Goal: Share content: Share content

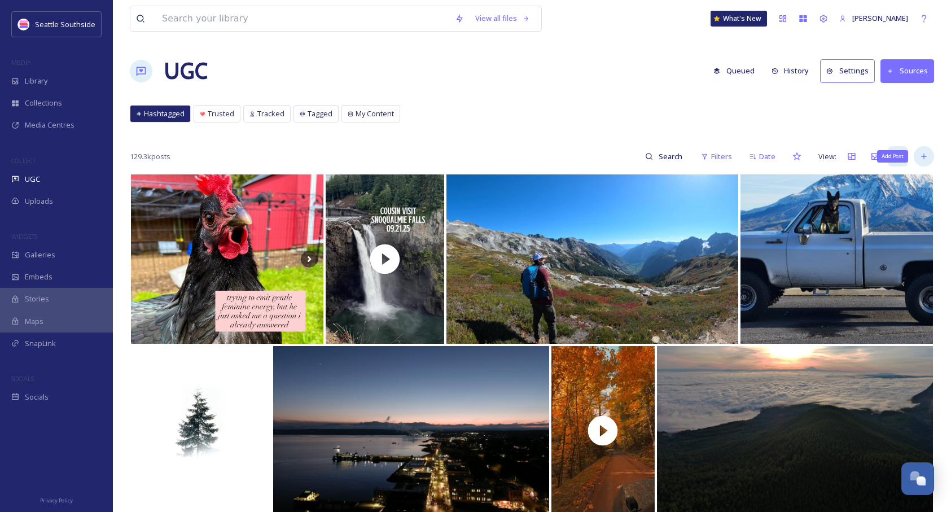
click at [926, 157] on icon at bounding box center [923, 156] width 9 height 9
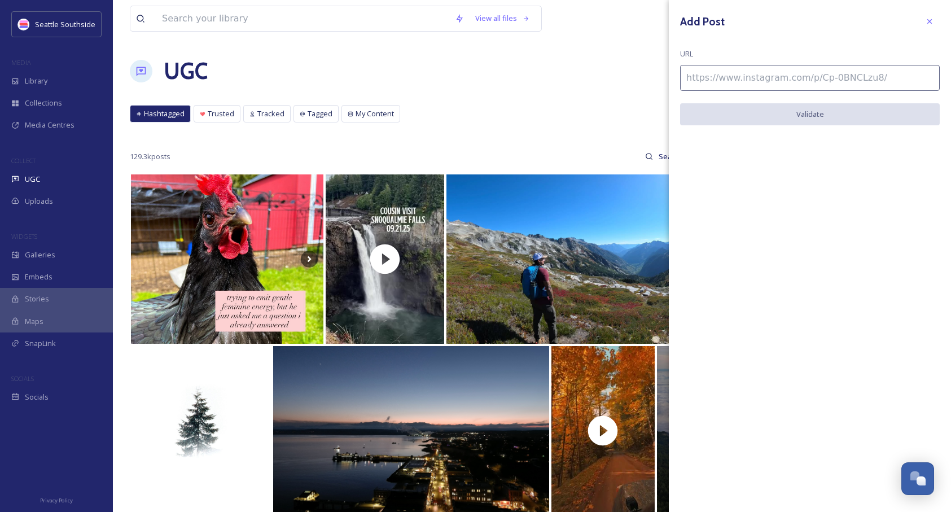
click at [721, 81] on input at bounding box center [810, 78] width 260 height 26
paste input "[URL][DOMAIN_NAME]"
type input "[URL][DOMAIN_NAME]"
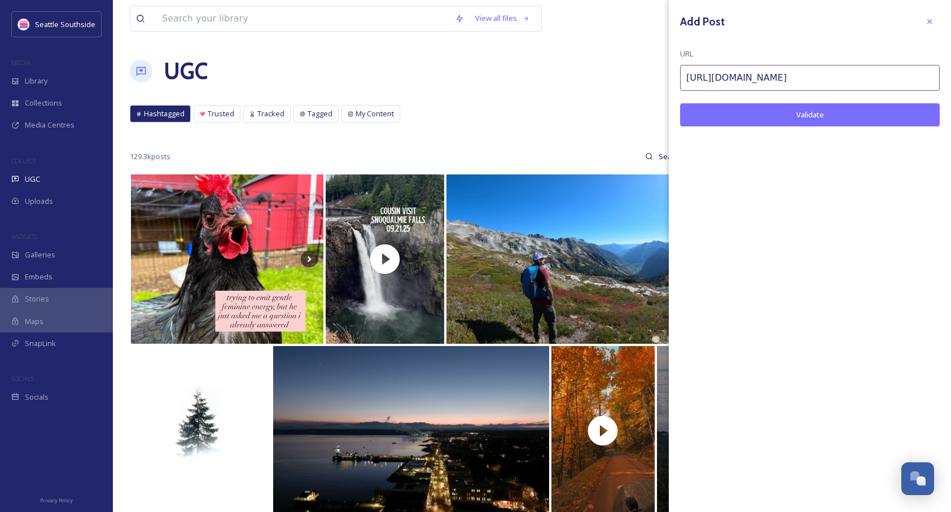
click at [766, 102] on div "Add Post URL [URL][DOMAIN_NAME] Validate" at bounding box center [809, 77] width 282 height 155
click at [772, 110] on button "Validate" at bounding box center [810, 114] width 260 height 23
click at [830, 110] on button "Add Post" at bounding box center [810, 114] width 260 height 23
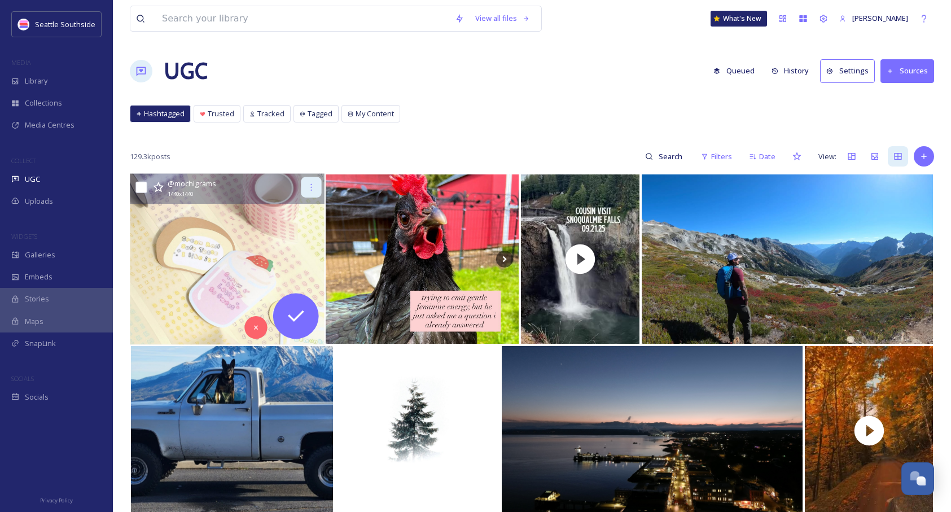
click at [308, 190] on icon at bounding box center [311, 187] width 9 height 9
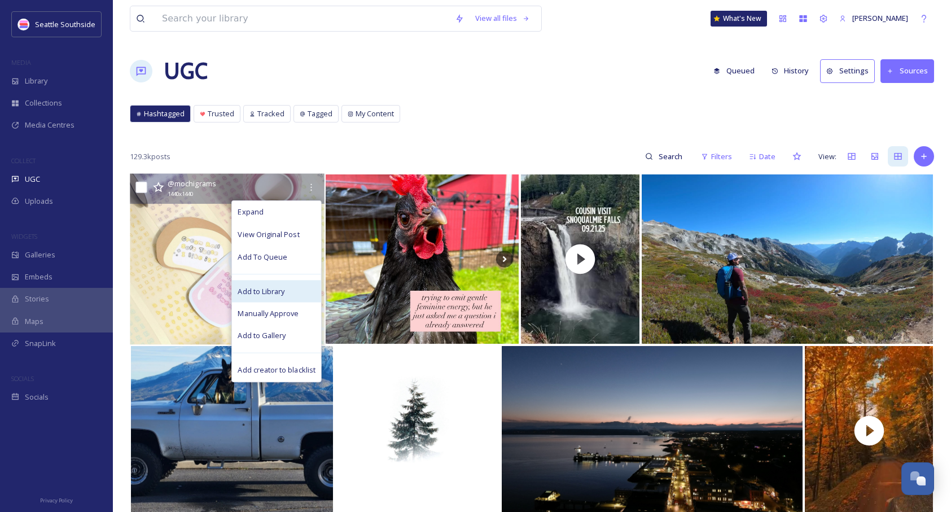
click at [284, 288] on span "Add to Library" at bounding box center [260, 290] width 47 height 11
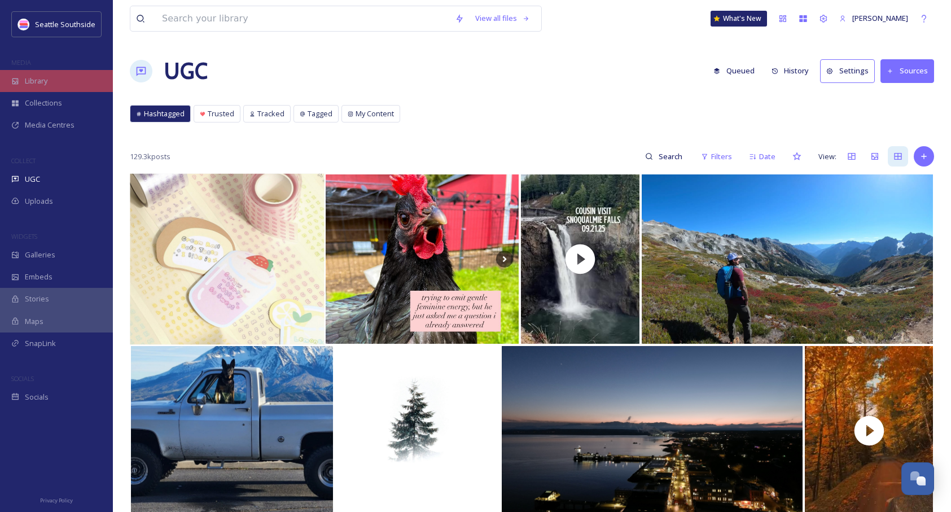
click at [58, 78] on div "Library" at bounding box center [56, 81] width 113 height 22
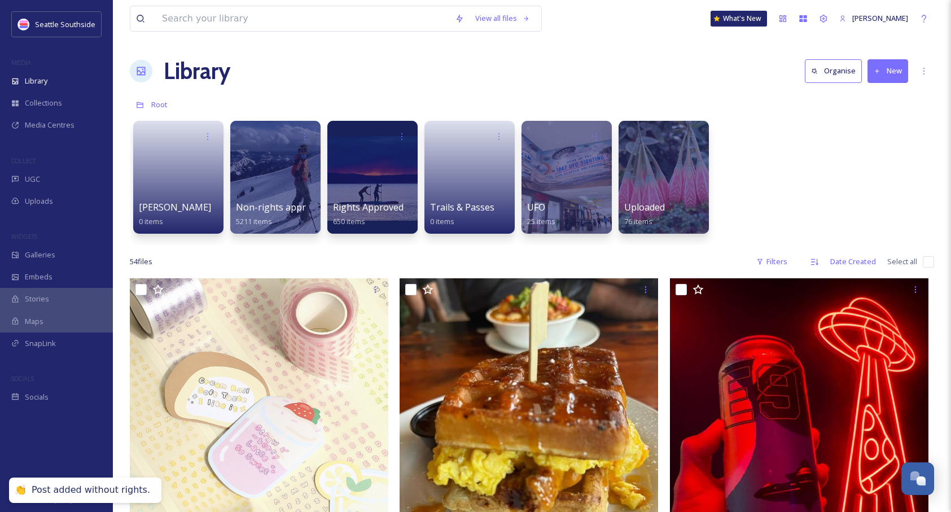
scroll to position [85, 0]
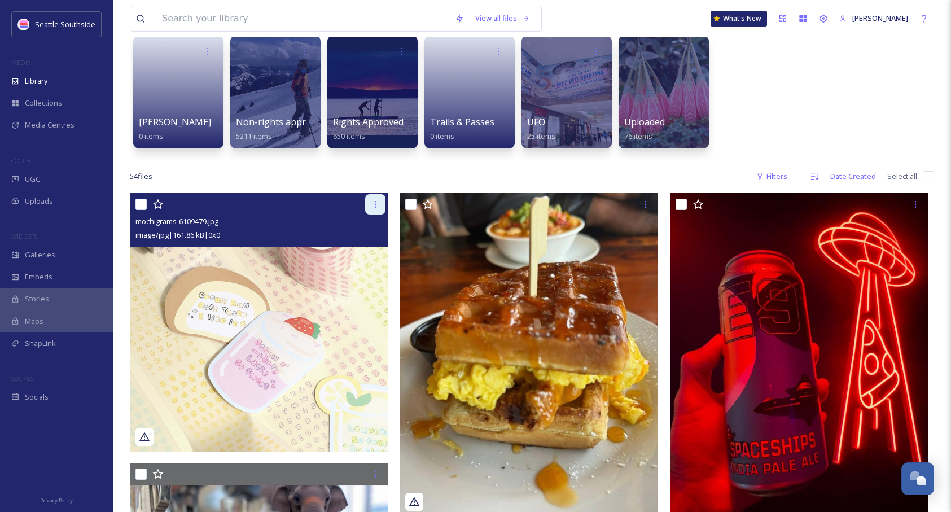
click at [375, 205] on icon at bounding box center [375, 204] width 9 height 9
click at [223, 299] on img at bounding box center [259, 322] width 258 height 258
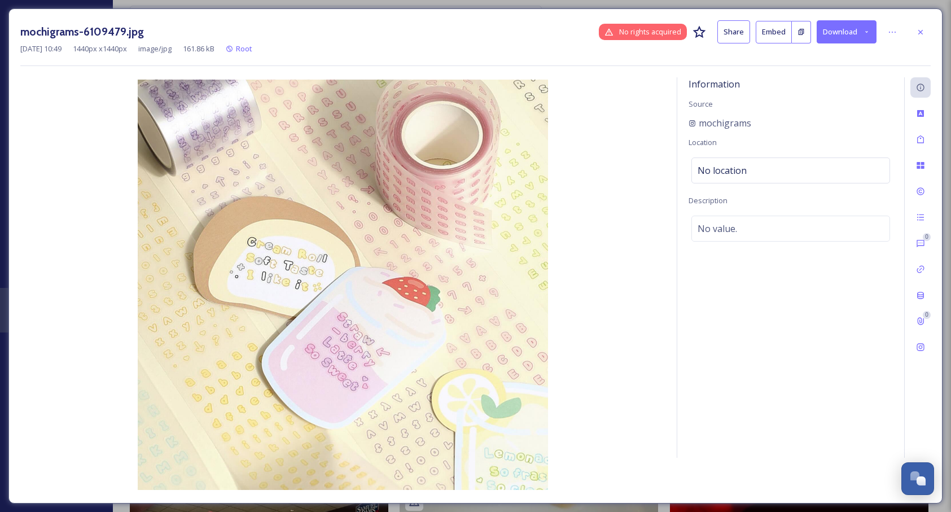
click at [778, 31] on button "Embed" at bounding box center [773, 32] width 36 height 23
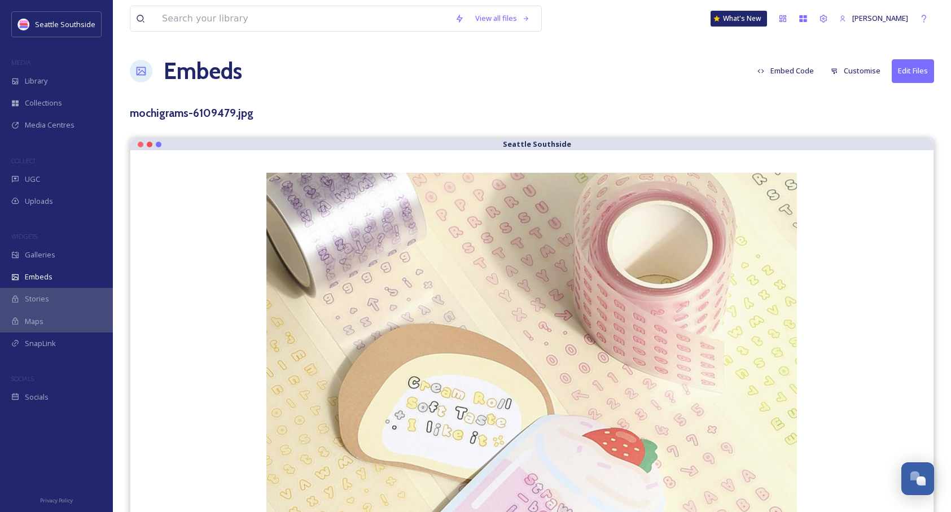
click at [649, 224] on img at bounding box center [531, 438] width 530 height 530
click at [780, 68] on button "Embed Code" at bounding box center [785, 71] width 68 height 22
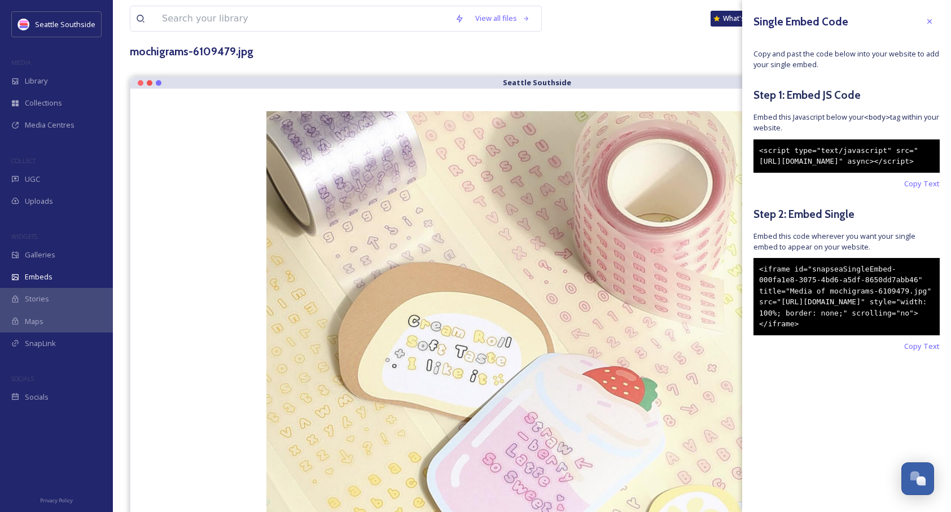
scroll to position [63, 0]
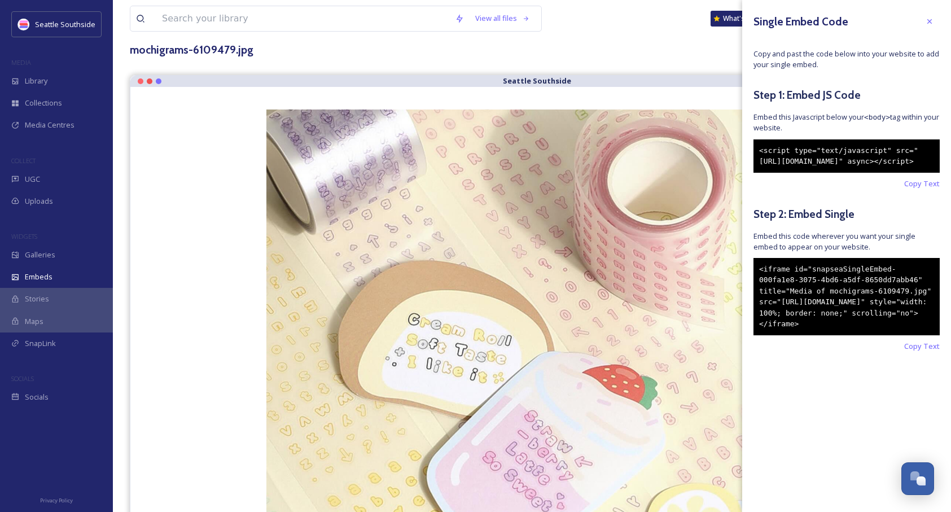
click at [857, 331] on div "<iframe id="snapseaSingleEmbed-000fa1e8-3075-4bd6-a5df-8650dd7abb46" title="Med…" at bounding box center [846, 296] width 186 height 77
drag, startPoint x: 898, startPoint y: 351, endPoint x: 927, endPoint y: 384, distance: 44.7
click at [834, 333] on div "<iframe id="snapseaSingleEmbed-000fa1e8-3075-4bd6-a5df-8650dd7abb46" title="Med…" at bounding box center [846, 296] width 186 height 77
click at [922, 351] on span "Copy Text" at bounding box center [922, 346] width 36 height 11
